Goal: Entertainment & Leisure: Consume media (video, audio)

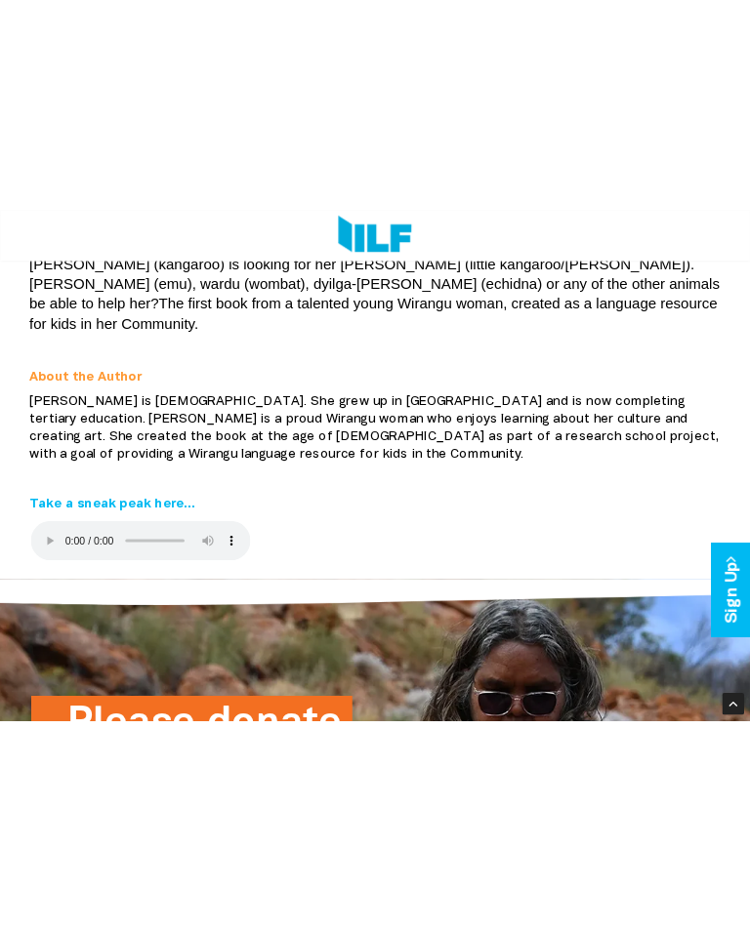
scroll to position [354, 0]
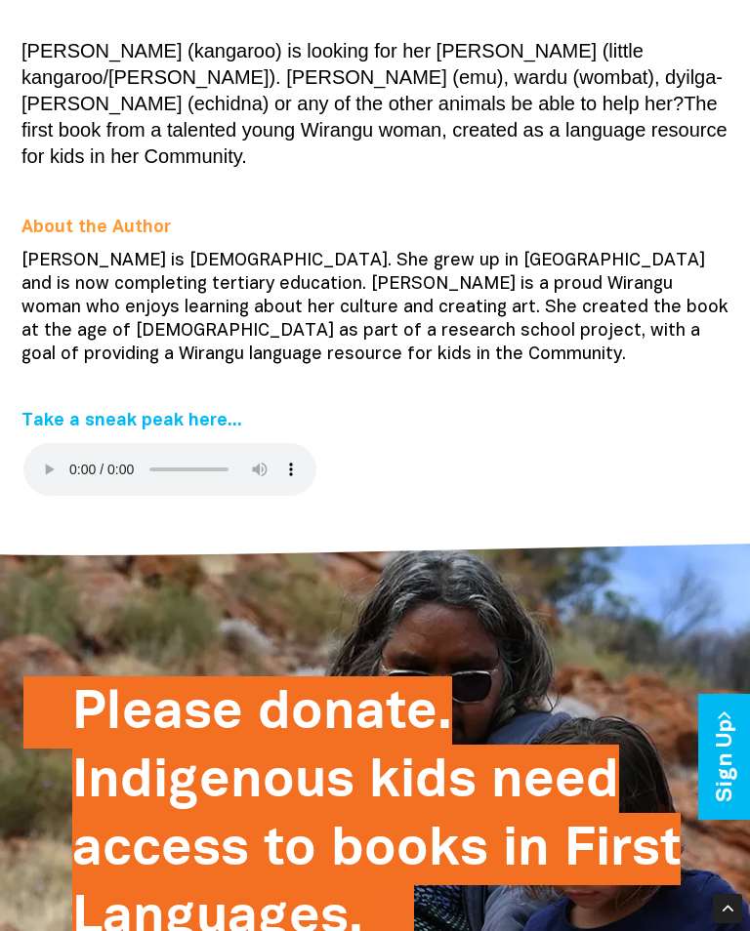
click at [36, 443] on audio at bounding box center [169, 469] width 293 height 53
click at [59, 443] on audio at bounding box center [169, 469] width 293 height 53
click at [48, 443] on audio at bounding box center [169, 469] width 293 height 53
click at [13, 421] on div "[PERSON_NAME] (kangaroo) is looking for her [PERSON_NAME] (little kangaroo/[PER…" at bounding box center [375, 272] width 732 height 497
click at [749, 648] on link "Sign Up" at bounding box center [726, 757] width 56 height 126
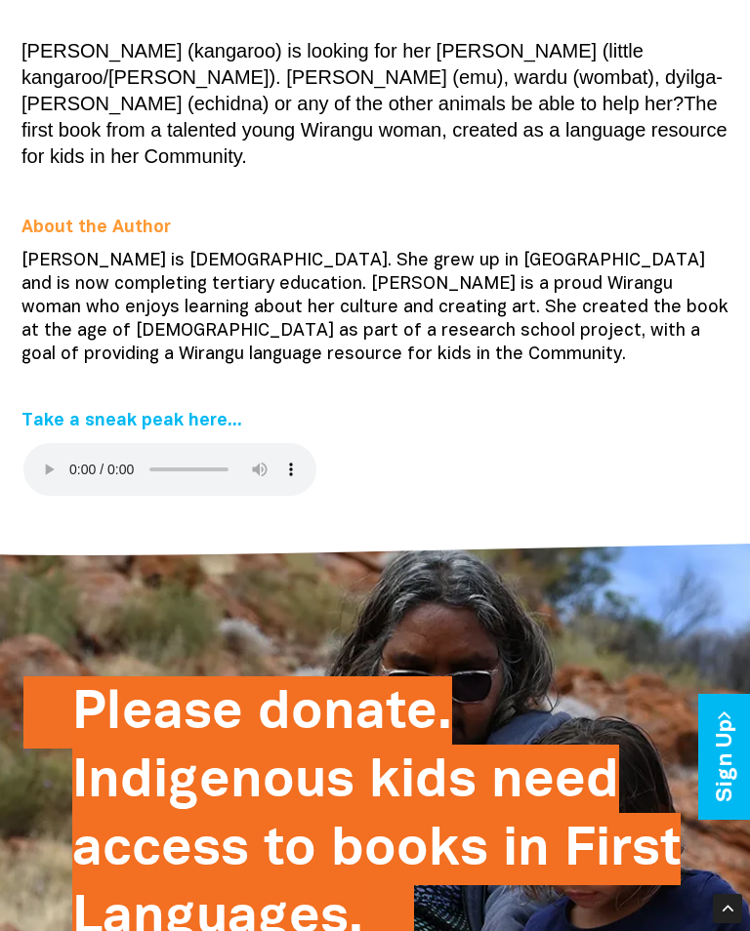
scroll to position [385, 0]
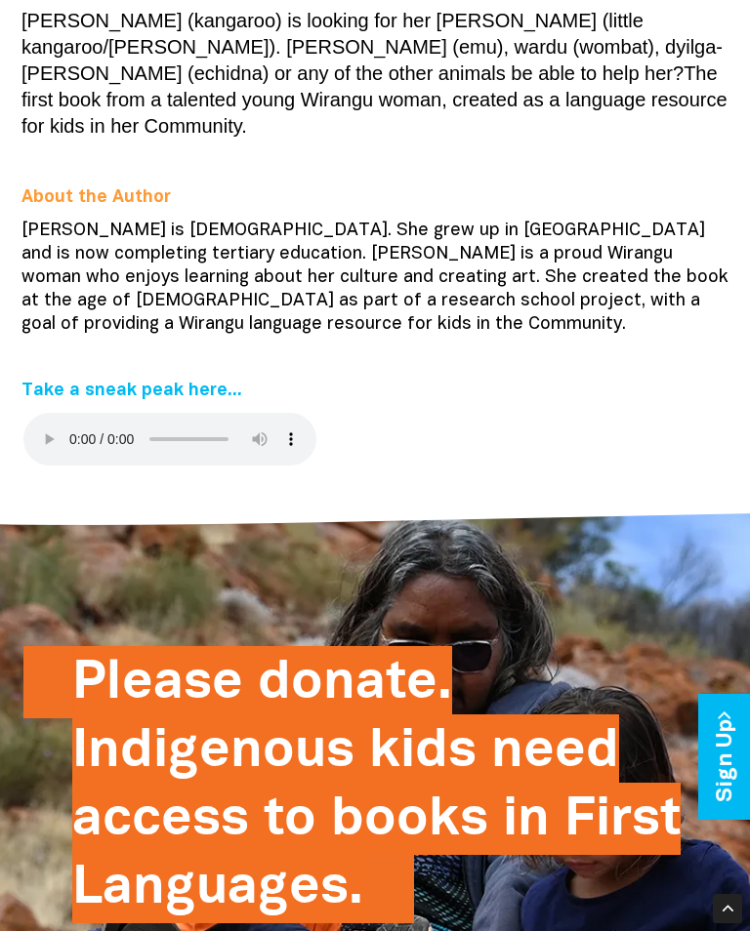
click at [31, 413] on audio at bounding box center [169, 439] width 293 height 53
click at [44, 413] on audio at bounding box center [169, 439] width 293 height 53
click at [50, 428] on div "[PERSON_NAME] (kangaroo) is looking for her [PERSON_NAME] (little kangaroo/[PER…" at bounding box center [375, 242] width 732 height 497
click at [60, 413] on audio at bounding box center [169, 439] width 293 height 53
click at [48, 413] on audio at bounding box center [169, 439] width 293 height 53
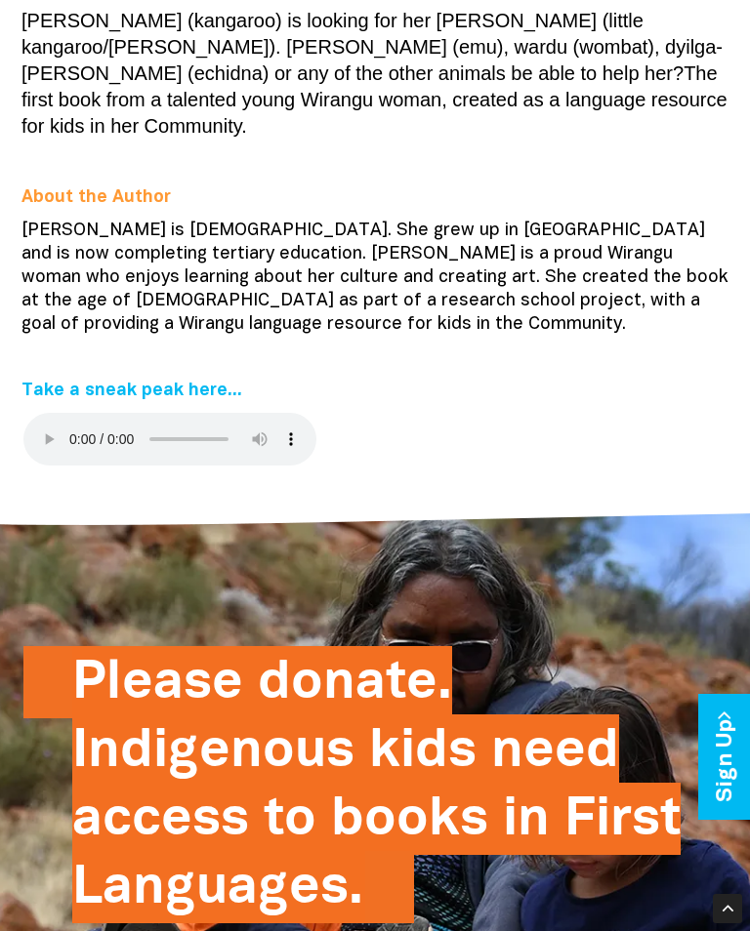
click at [52, 413] on audio at bounding box center [169, 439] width 293 height 53
click at [42, 413] on audio at bounding box center [169, 439] width 293 height 53
click at [31, 413] on audio at bounding box center [169, 439] width 293 height 53
click at [38, 413] on audio at bounding box center [169, 439] width 293 height 53
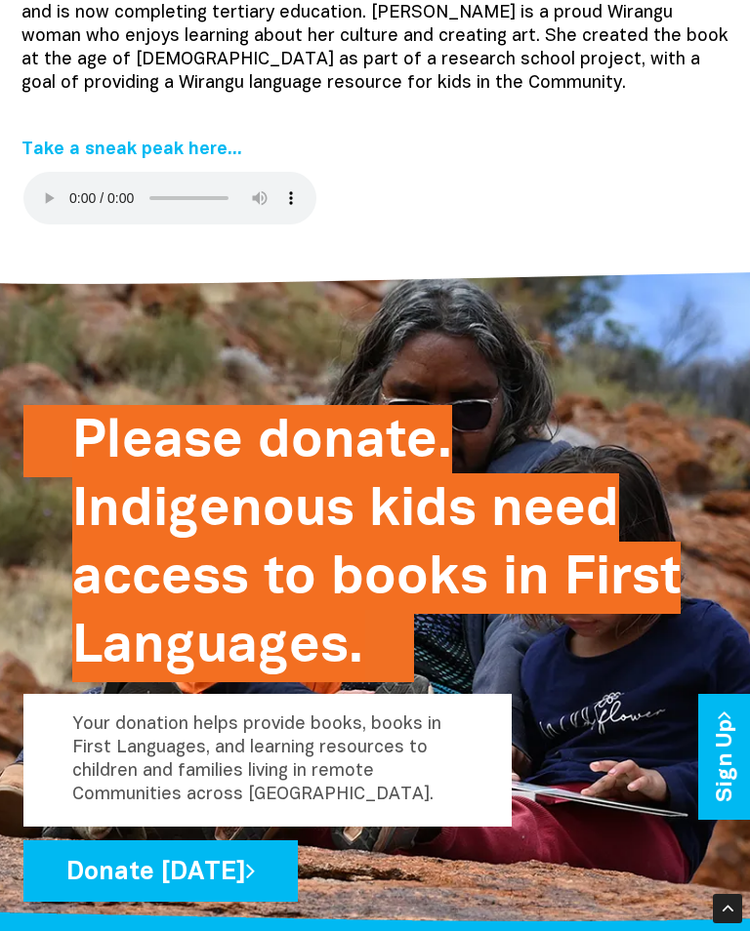
scroll to position [627, 0]
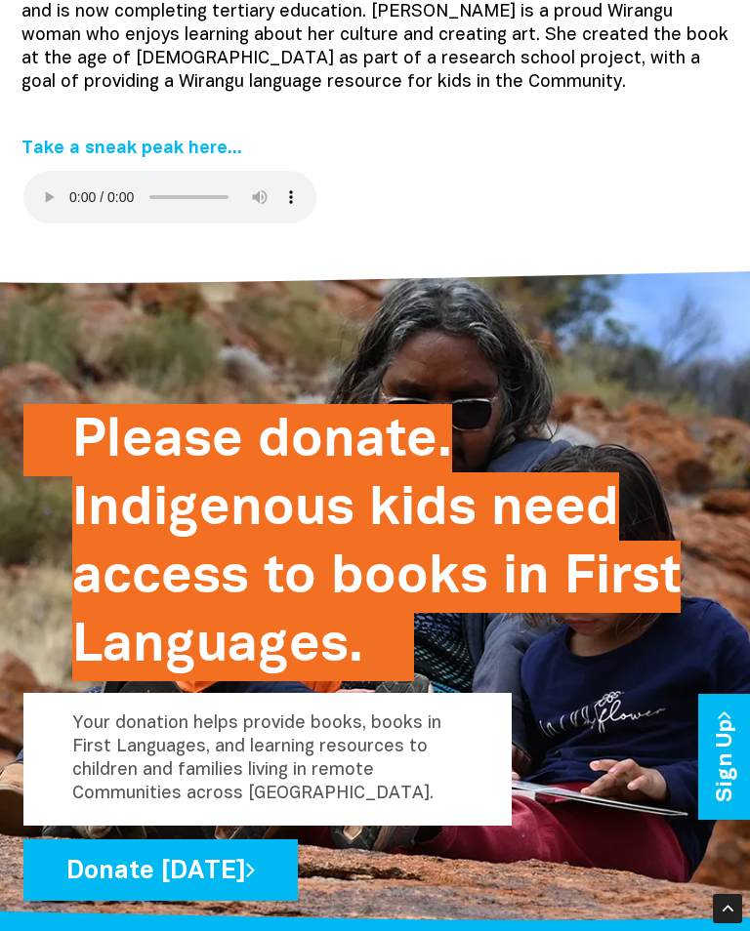
click at [26, 171] on audio at bounding box center [169, 197] width 293 height 53
click at [45, 171] on audio at bounding box center [169, 197] width 293 height 53
click at [54, 171] on audio at bounding box center [169, 197] width 293 height 53
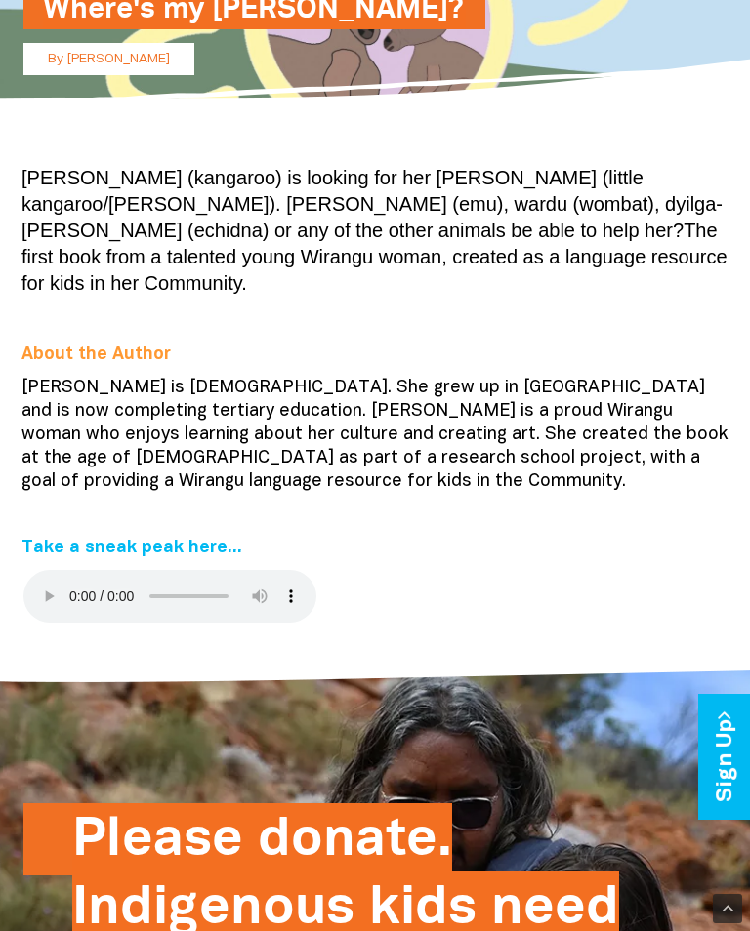
scroll to position [225, 0]
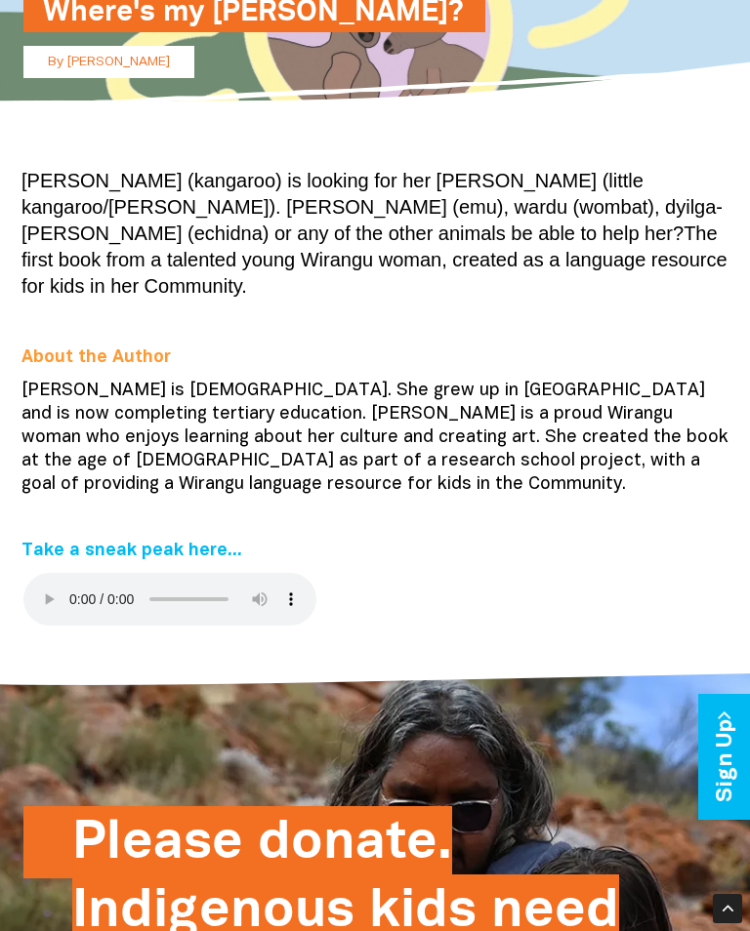
click at [30, 573] on audio at bounding box center [169, 599] width 293 height 53
click at [42, 573] on audio at bounding box center [169, 599] width 293 height 53
click at [382, 691] on div "Please donate. Indigenous kids need access to books in First Languages. Your do…" at bounding box center [374, 898] width 703 height 495
click at [385, 684] on div at bounding box center [375, 694] width 750 height 86
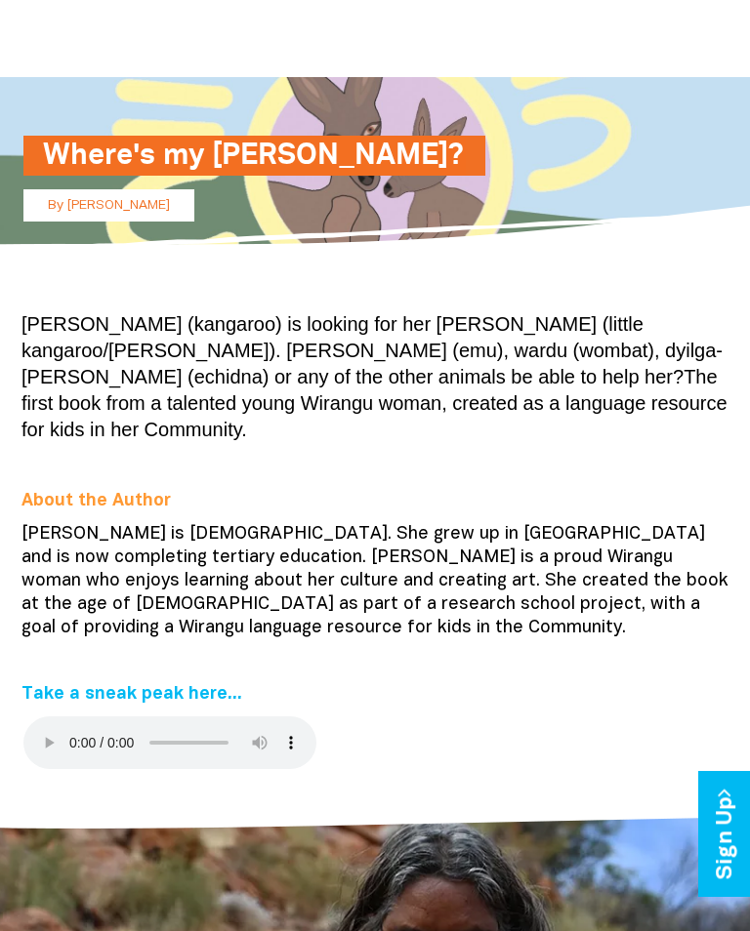
scroll to position [0, 0]
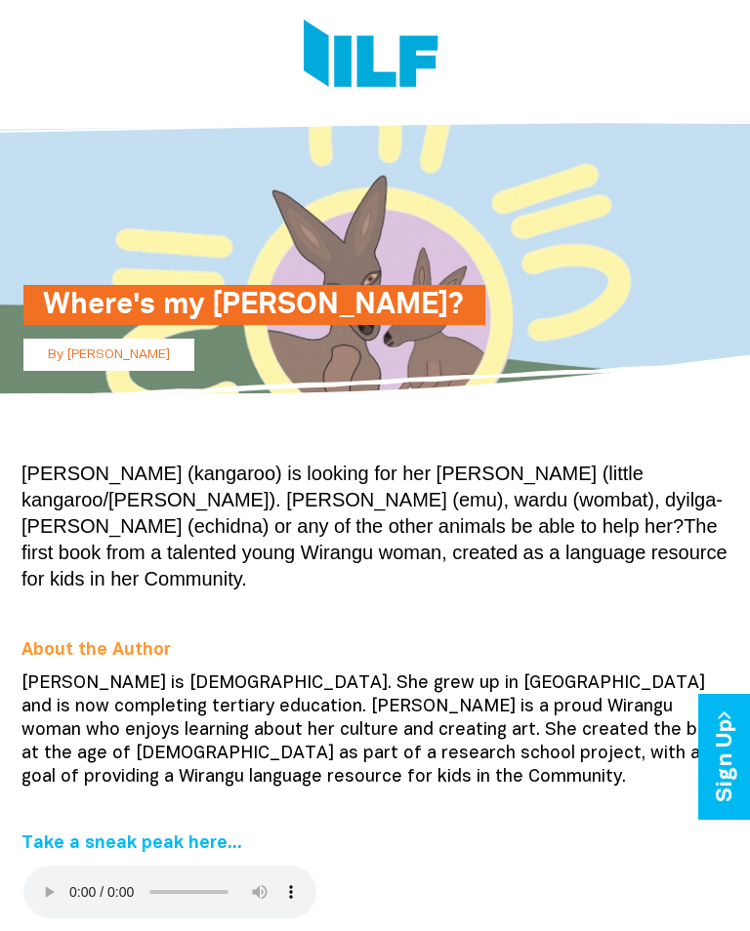
click at [77, 866] on audio at bounding box center [169, 892] width 293 height 53
click at [43, 866] on audio at bounding box center [169, 892] width 293 height 53
click at [30, 866] on audio at bounding box center [169, 892] width 293 height 53
click at [48, 866] on audio at bounding box center [169, 892] width 293 height 53
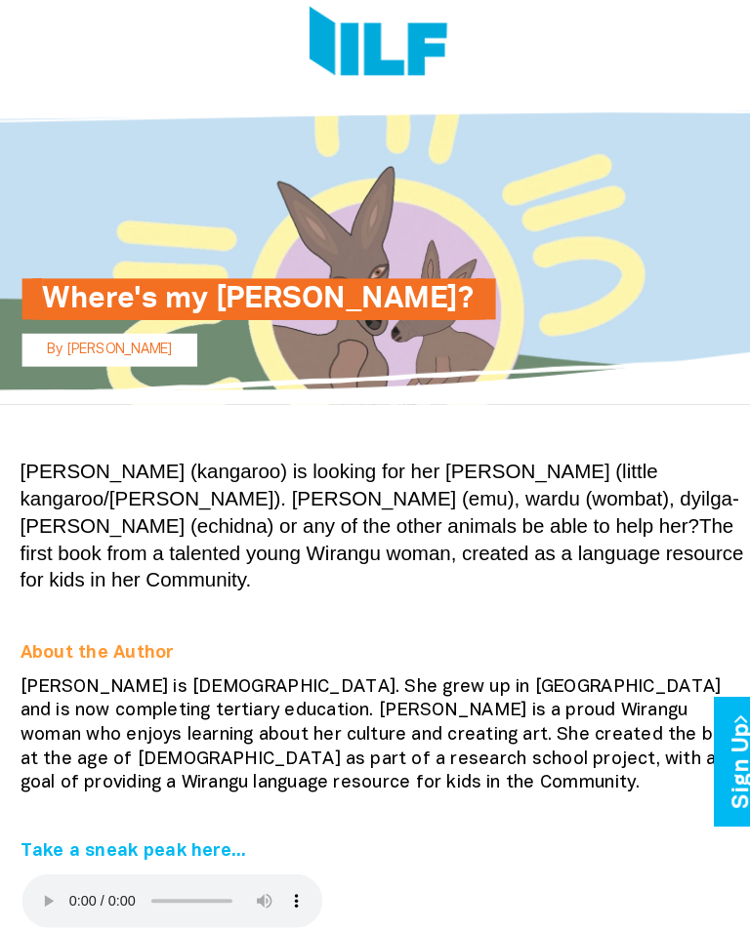
click at [29, 866] on audio at bounding box center [169, 892] width 293 height 53
click at [26, 866] on audio at bounding box center [169, 892] width 293 height 53
click at [33, 866] on audio at bounding box center [169, 892] width 293 height 53
click at [13, 835] on div "[PERSON_NAME] (kangaroo) is looking for her [PERSON_NAME] (little kangaroo/[PER…" at bounding box center [375, 695] width 732 height 497
click at [30, 866] on audio at bounding box center [169, 892] width 293 height 53
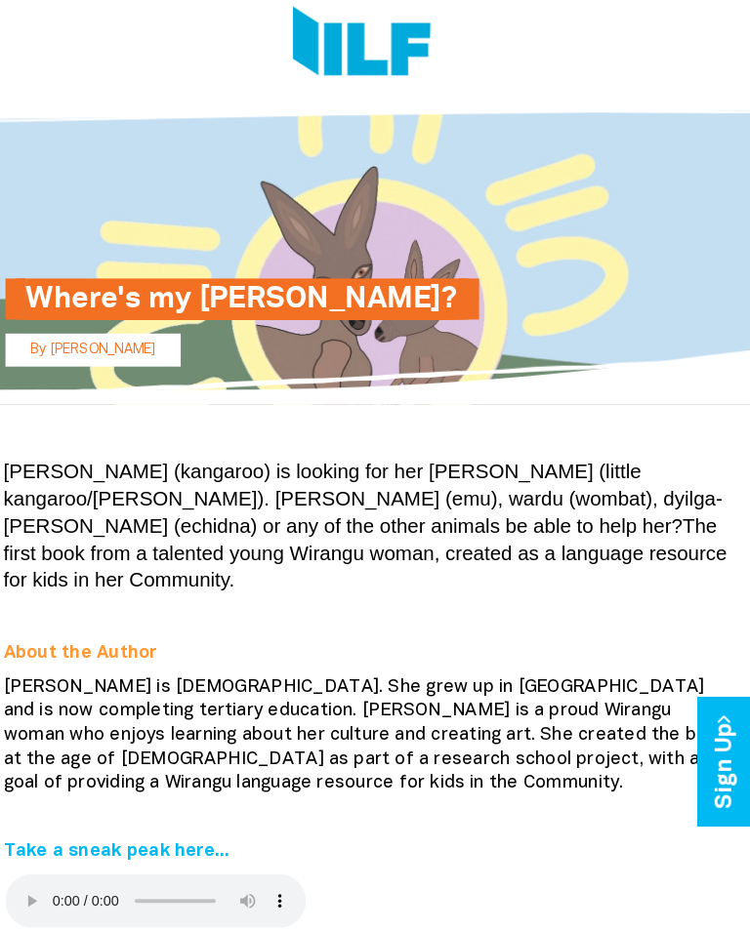
click at [23, 866] on audio at bounding box center [169, 892] width 293 height 53
click at [31, 866] on audio at bounding box center [169, 892] width 293 height 53
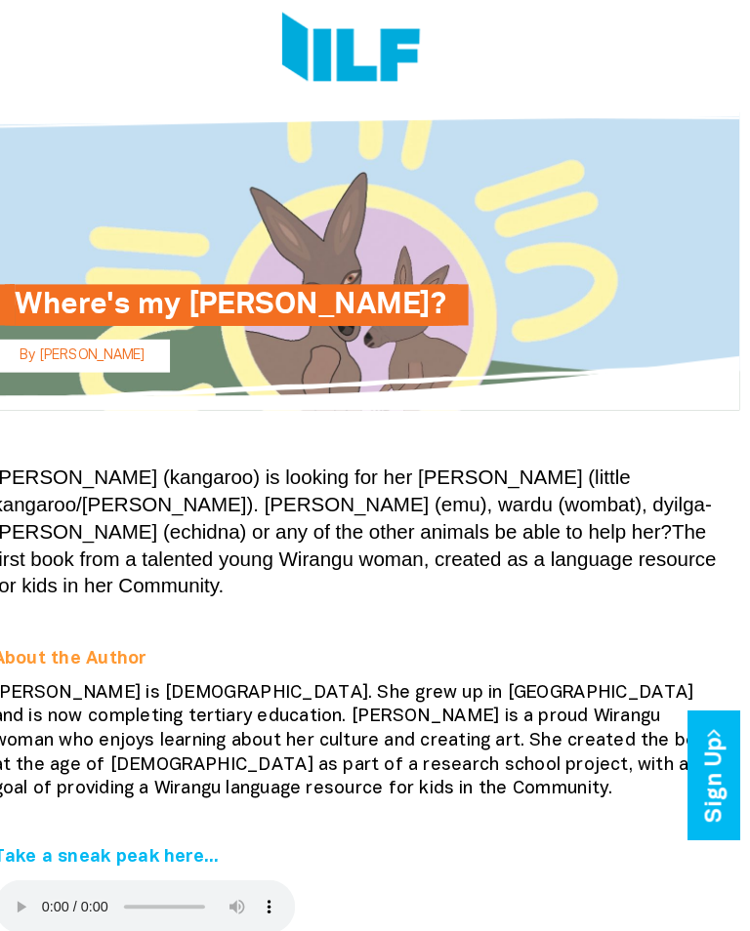
scroll to position [7, 0]
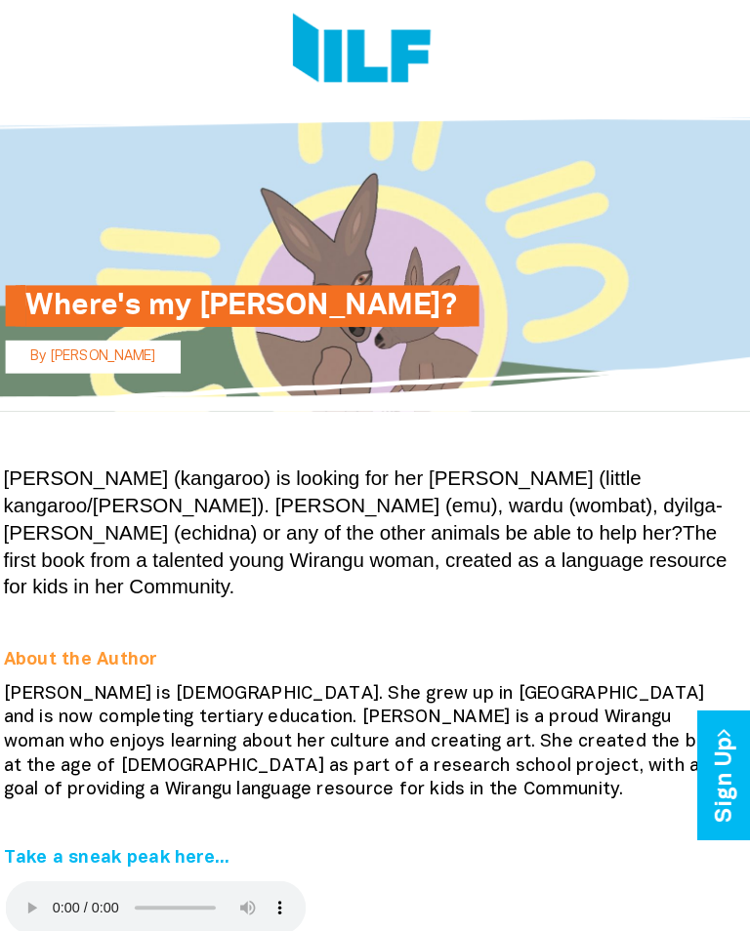
click at [23, 859] on audio at bounding box center [169, 885] width 293 height 53
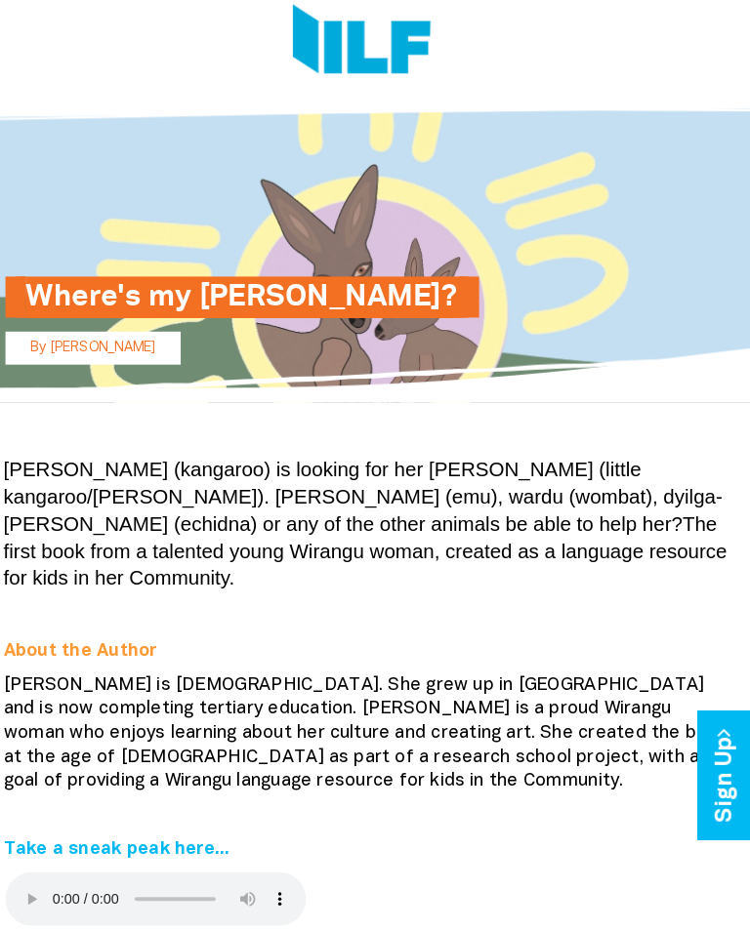
scroll to position [21, 0]
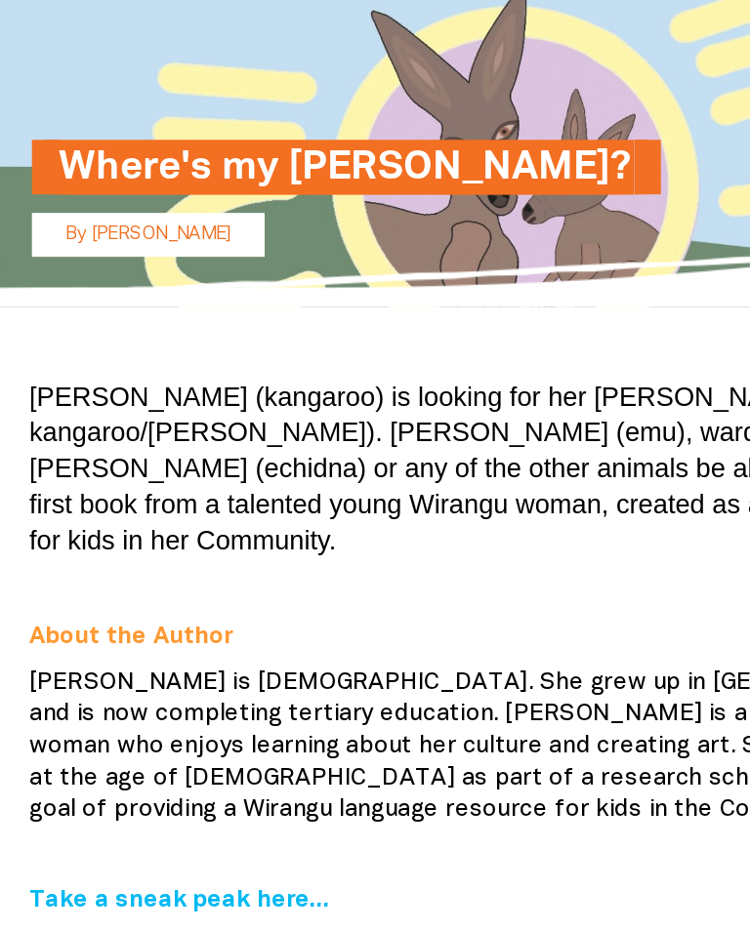
click at [142, 695] on div "[PERSON_NAME] (kangaroo) is looking for her [PERSON_NAME] (little kangaroo/[PER…" at bounding box center [375, 606] width 732 height 497
click at [128, 651] on div "[PERSON_NAME] (kangaroo) is looking for her [PERSON_NAME] (little kangaroo/[PER…" at bounding box center [375, 575] width 732 height 404
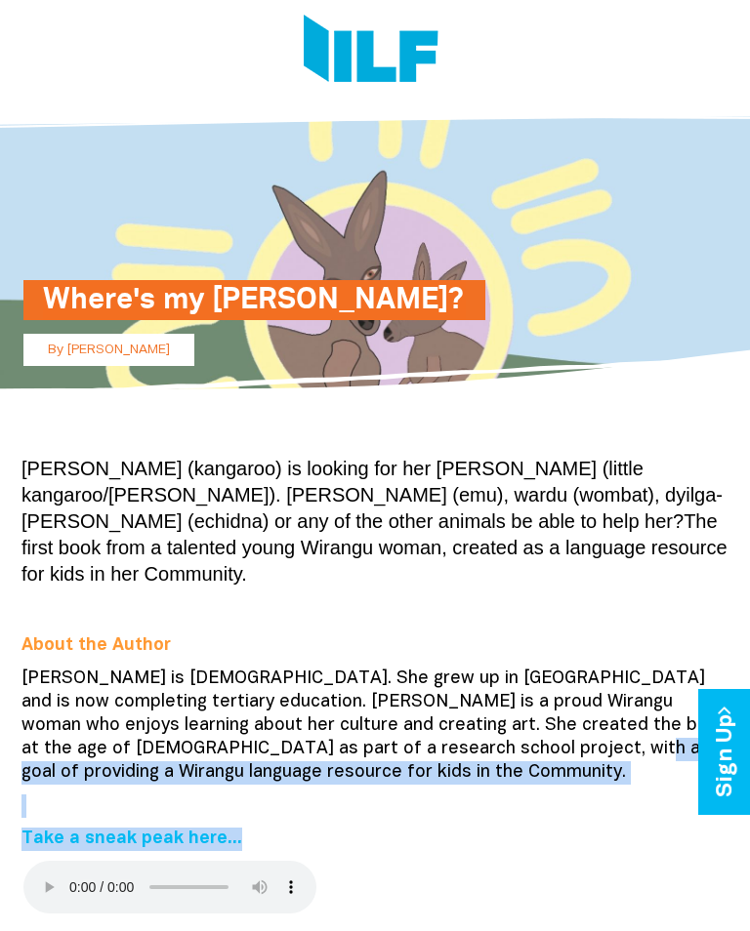
scroll to position [6, 0]
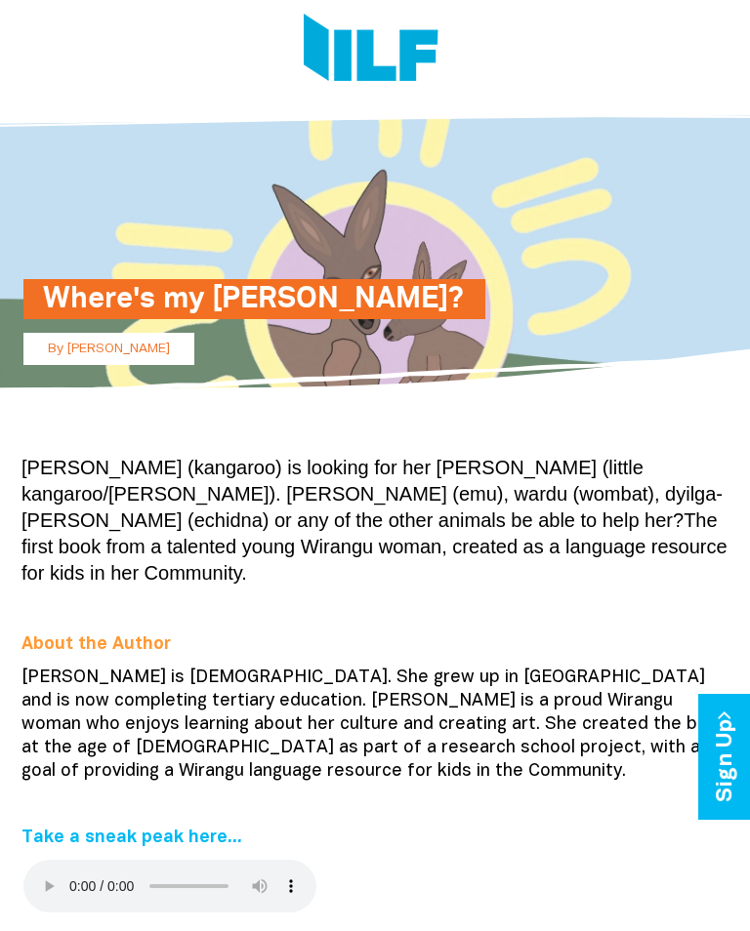
copy div "[DATE]"
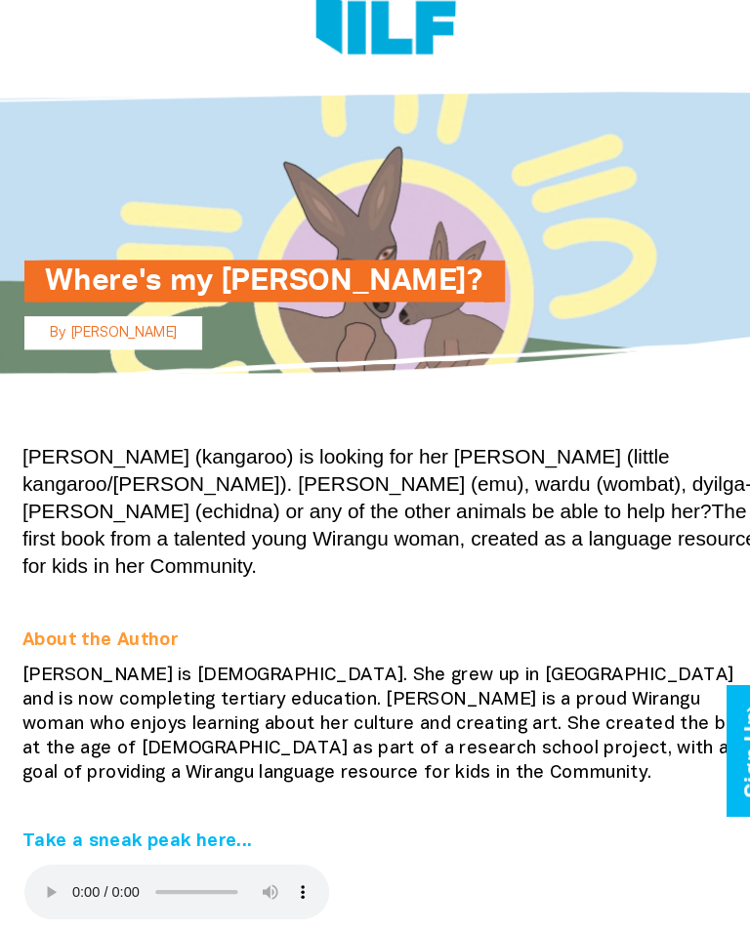
scroll to position [1, 0]
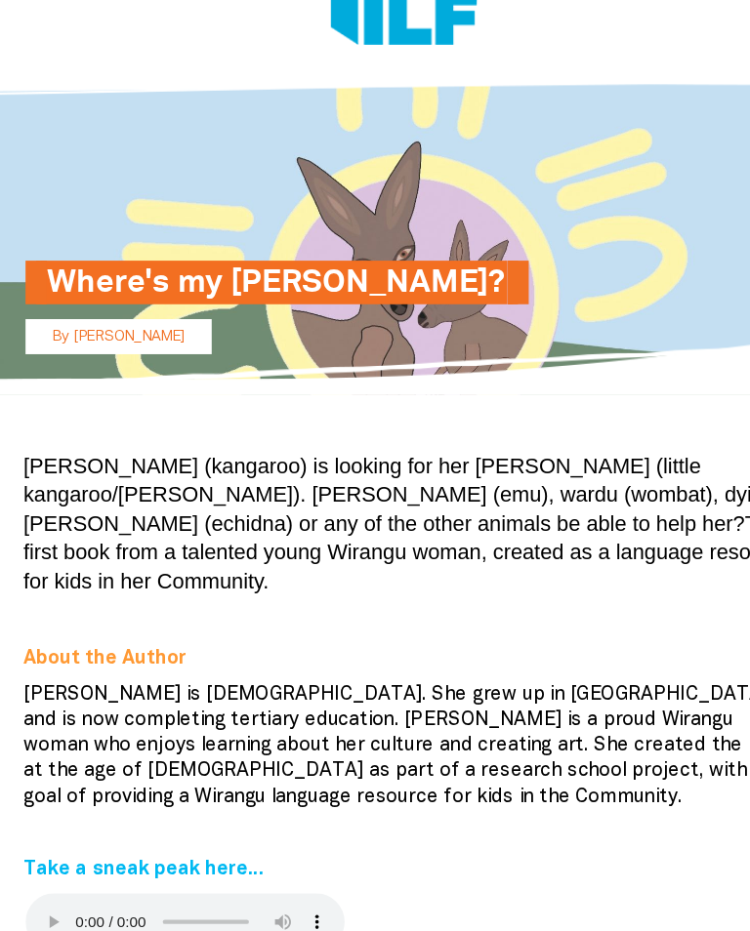
click at [33, 865] on audio at bounding box center [169, 891] width 293 height 53
click at [41, 865] on audio at bounding box center [169, 891] width 293 height 53
click at [28, 865] on audio at bounding box center [169, 891] width 293 height 53
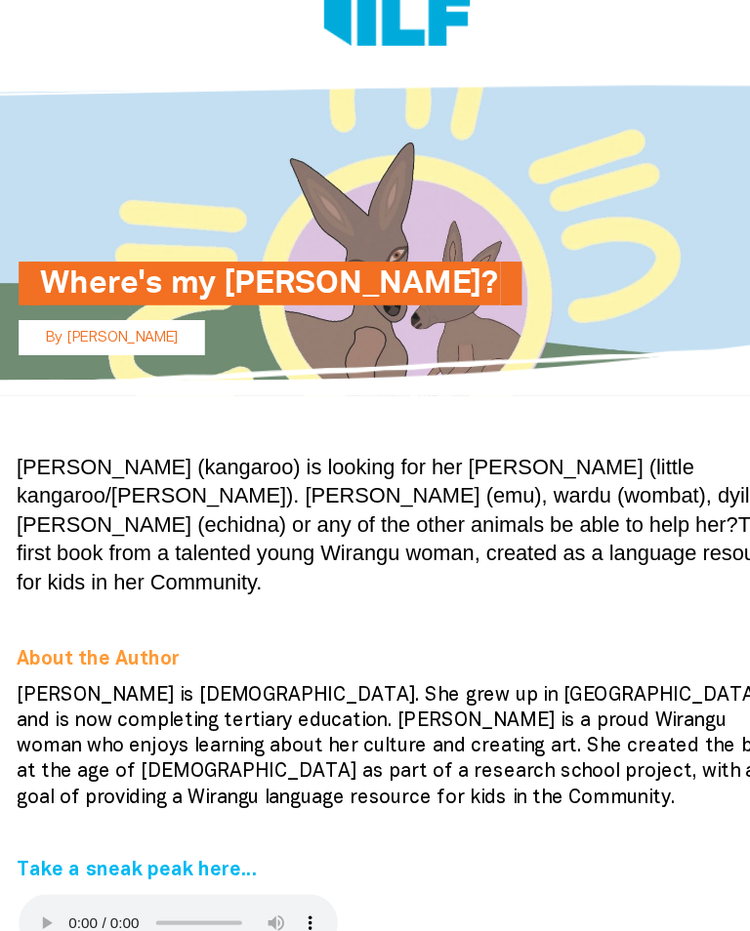
click at [43, 865] on audio at bounding box center [169, 891] width 293 height 53
click at [0, 597] on div "[PERSON_NAME] (kangaroo) is looking for her [PERSON_NAME] (little kangaroo/[PER…" at bounding box center [375, 694] width 750 height 497
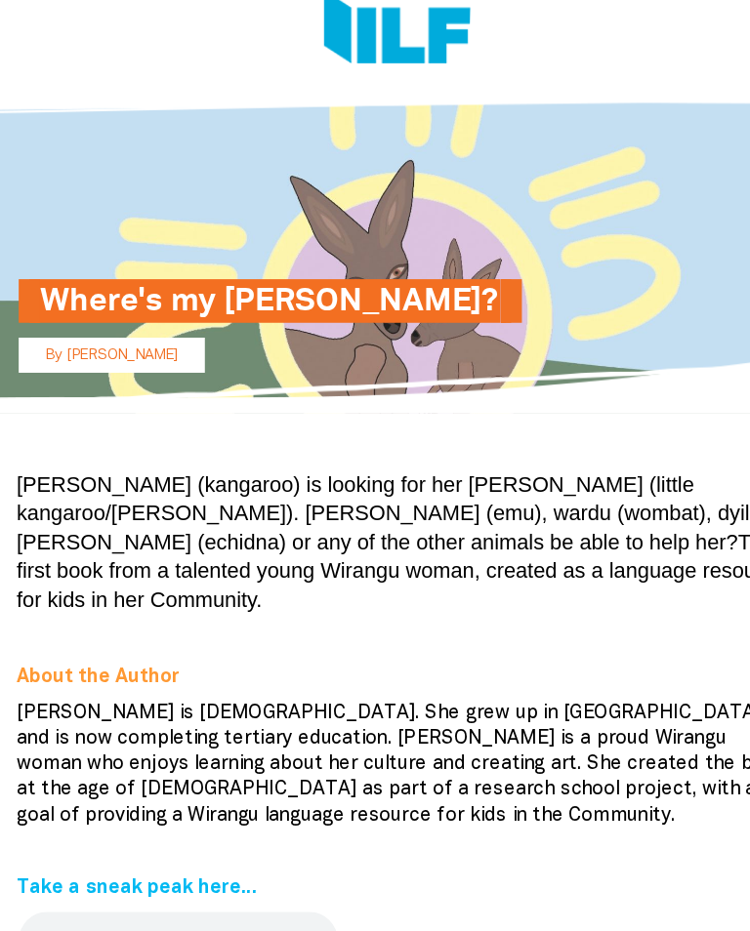
click at [40, 865] on audio at bounding box center [169, 891] width 293 height 53
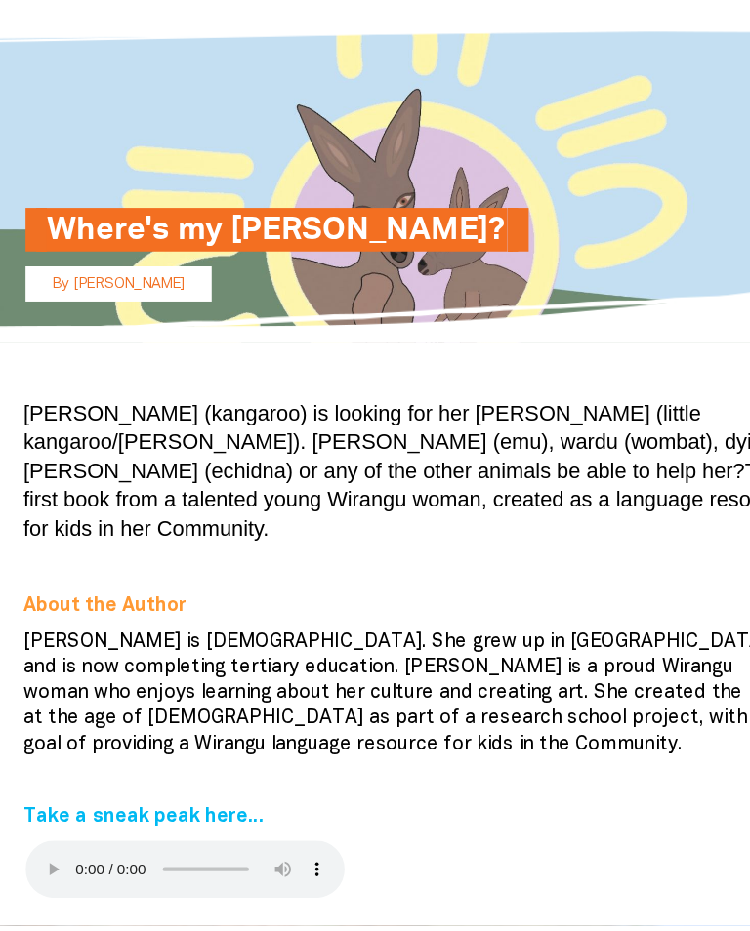
scroll to position [48, 0]
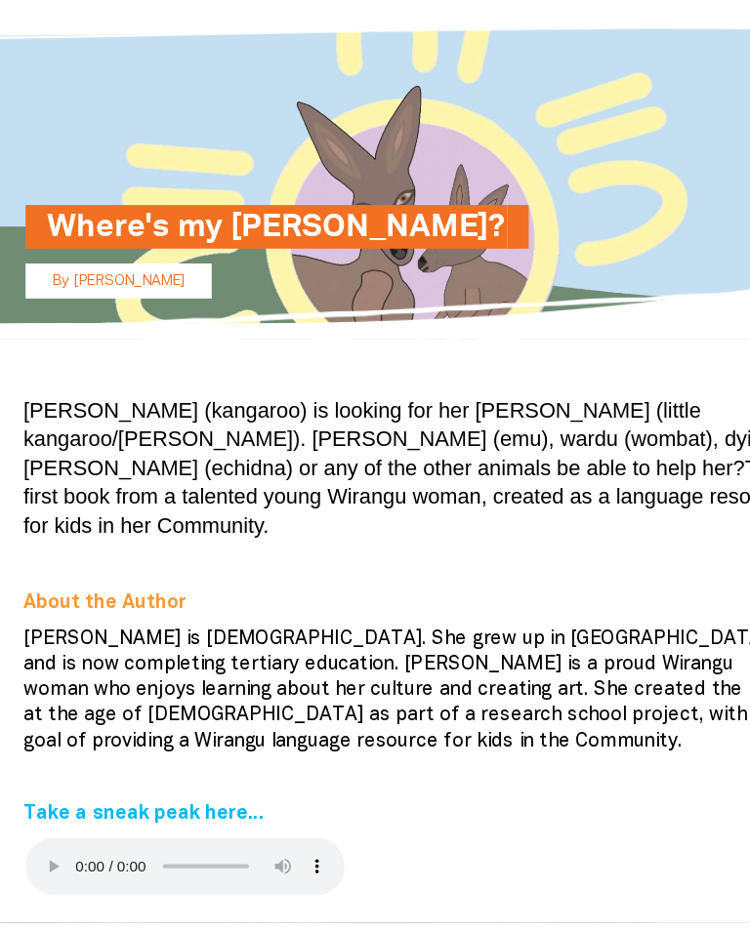
click at [46, 818] on audio at bounding box center [169, 844] width 293 height 53
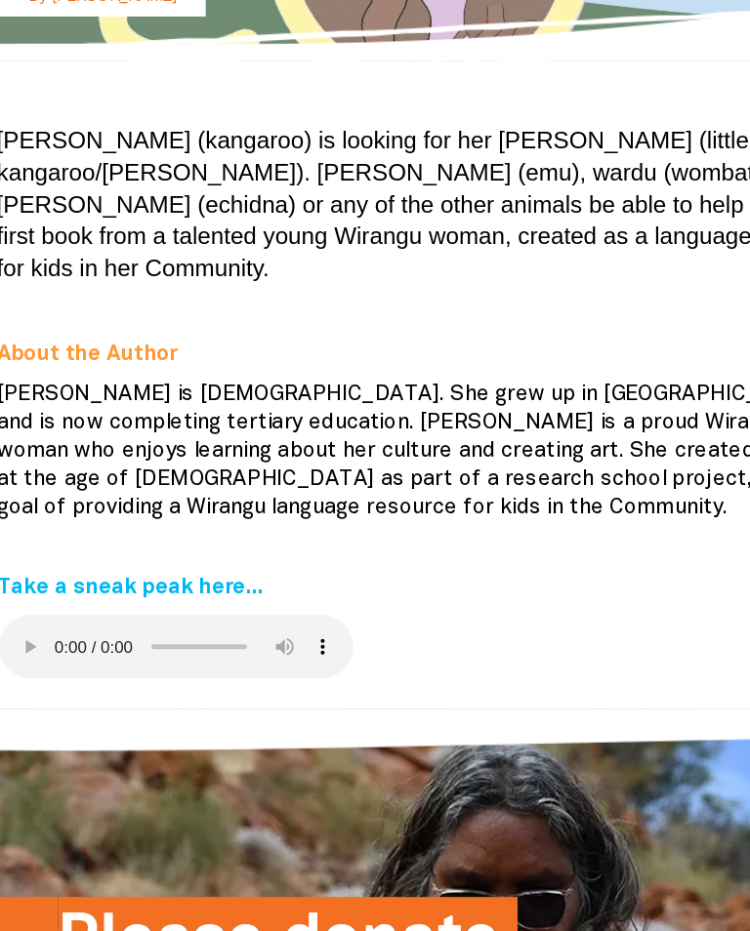
scroll to position [157, 0]
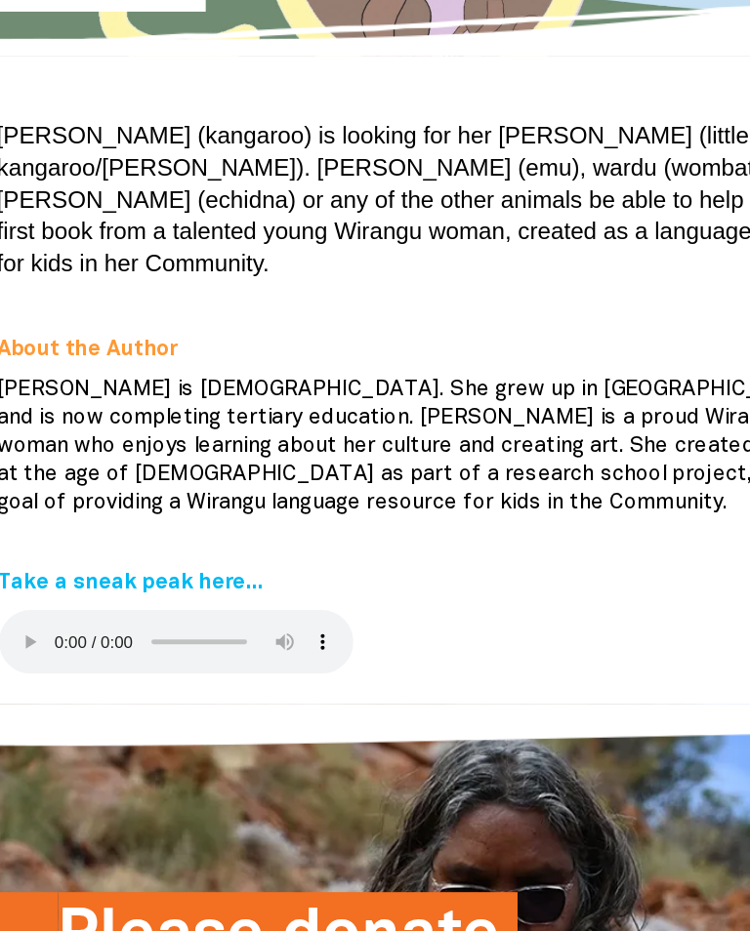
click at [23, 640] on audio at bounding box center [169, 666] width 293 height 53
click at [27, 640] on audio at bounding box center [169, 666] width 293 height 53
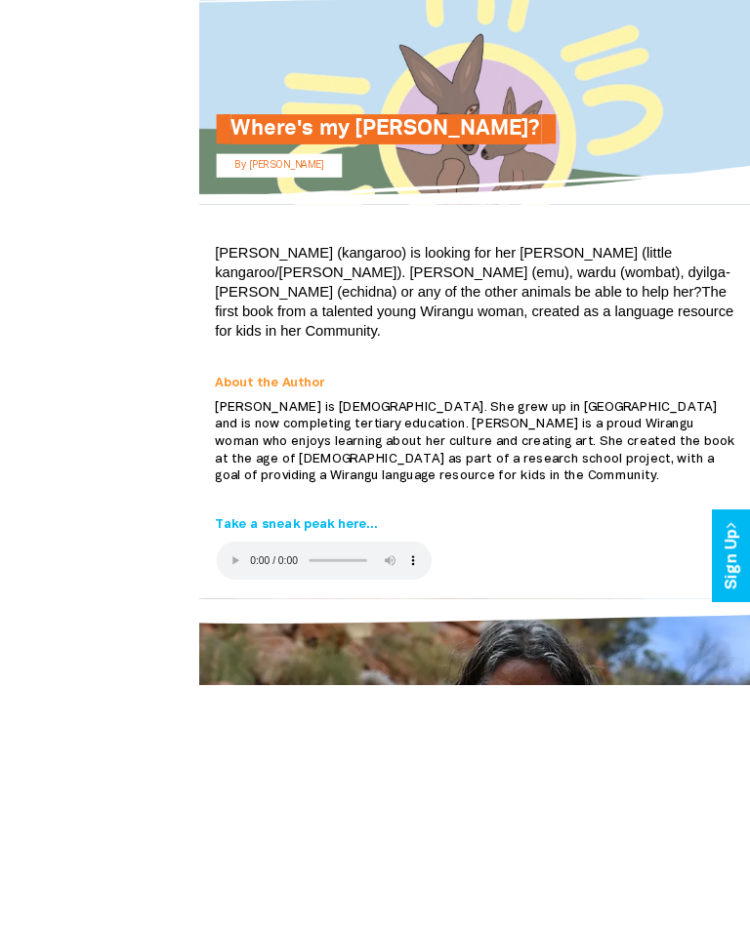
scroll to position [309, 0]
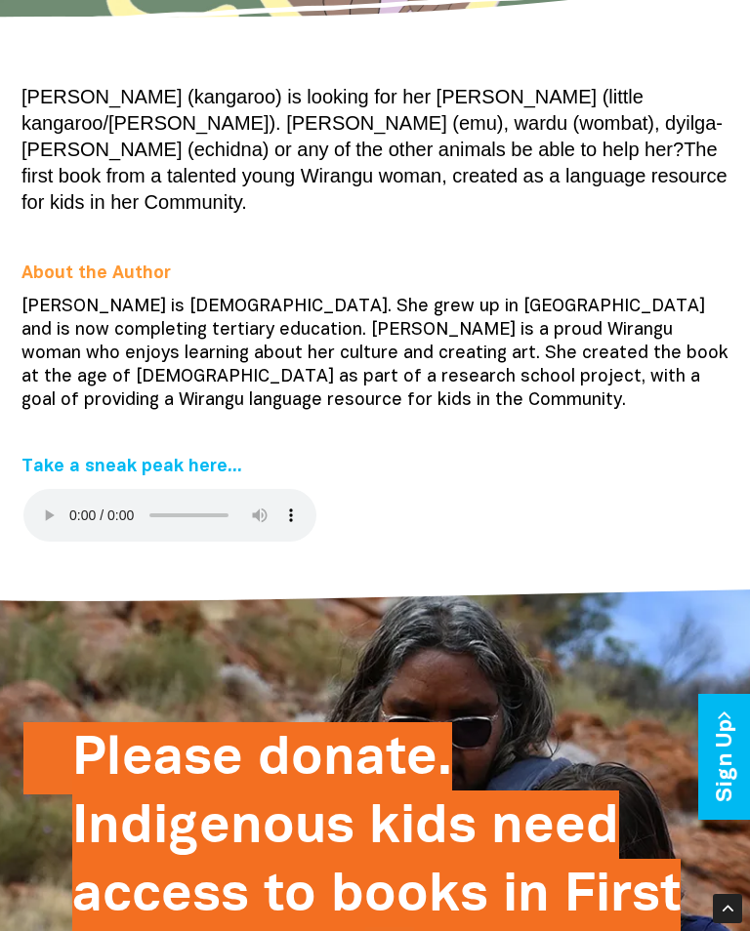
click at [39, 489] on audio at bounding box center [169, 515] width 293 height 53
click at [45, 494] on audio at bounding box center [169, 515] width 293 height 53
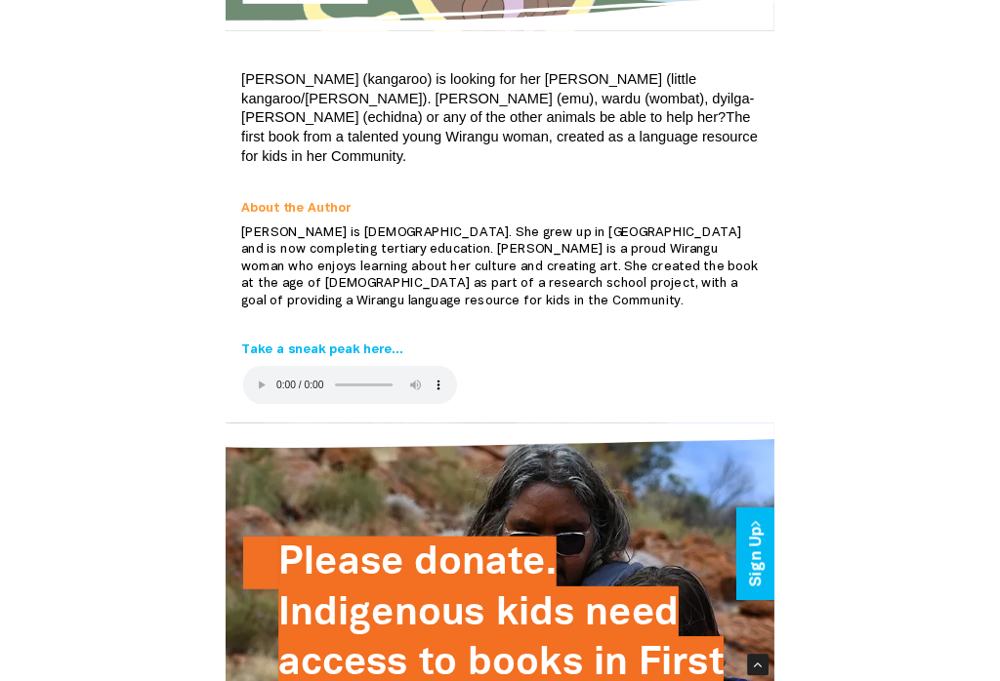
scroll to position [423, 0]
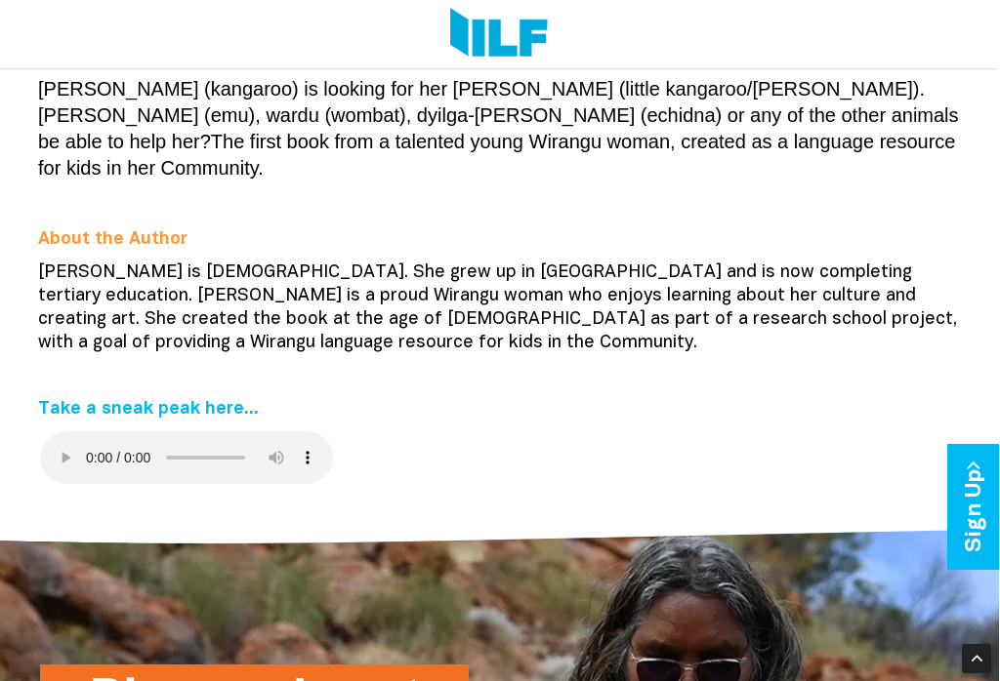
scroll to position [467, 0]
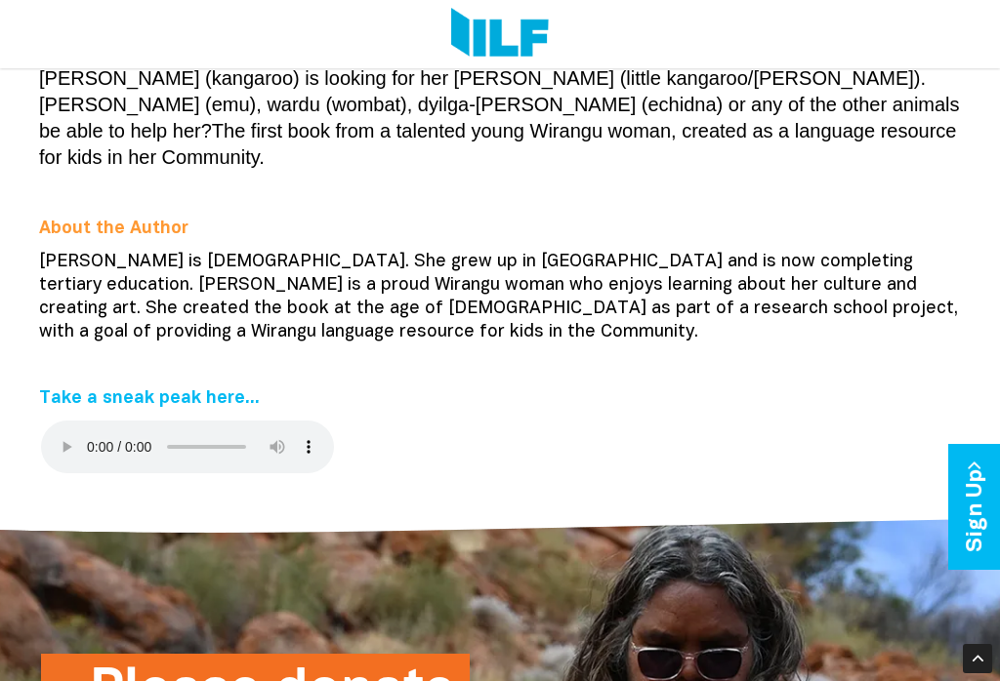
click at [36, 437] on div "[PERSON_NAME] (kangaroo) is looking for her [PERSON_NAME] (little kangaroo/[PER…" at bounding box center [499, 275] width 947 height 447
click at [42, 421] on audio at bounding box center [187, 447] width 293 height 53
click at [38, 416] on div "[PERSON_NAME] (kangaroo) is looking for her [PERSON_NAME] (little kangaroo/[PER…" at bounding box center [499, 275] width 947 height 447
click at [50, 421] on audio at bounding box center [187, 447] width 293 height 53
click at [749, 331] on div "[PERSON_NAME] (kangaroo) is looking for her [PERSON_NAME] (little kangaroo/[PER…" at bounding box center [499, 243] width 947 height 354
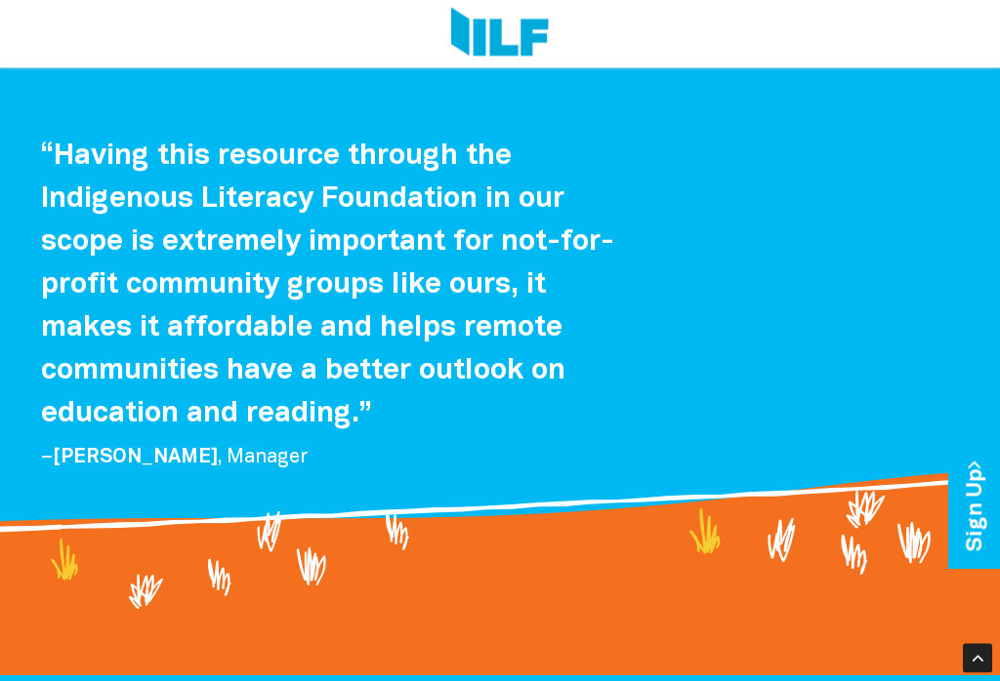
scroll to position [1570, 0]
